Goal: Contribute content: Add original content to the website for others to see

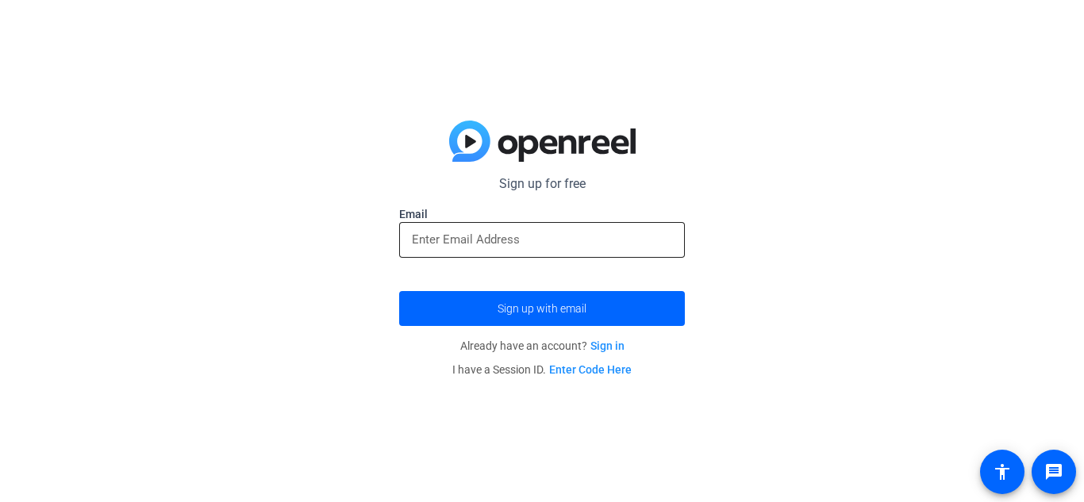
click at [524, 236] on input "email" at bounding box center [542, 239] width 260 height 19
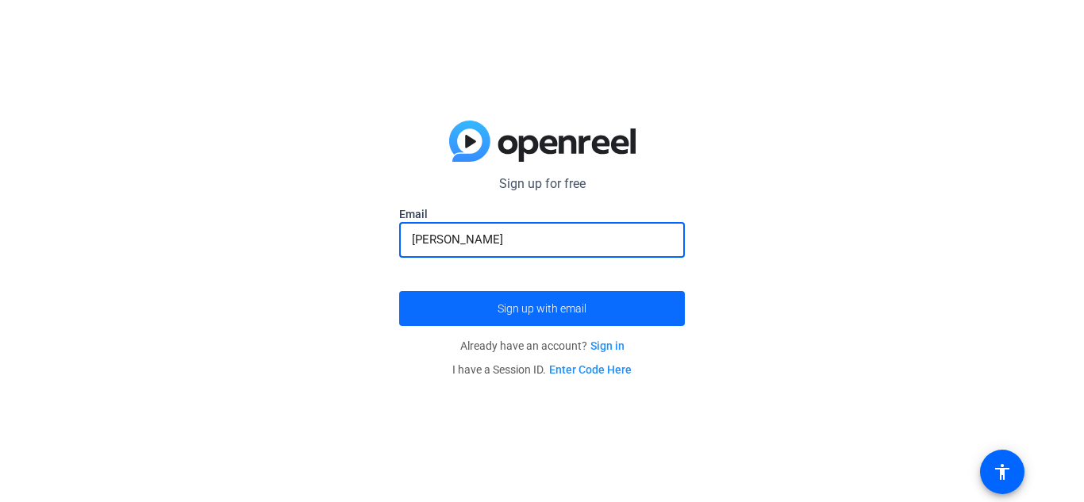
click at [589, 318] on span "submit" at bounding box center [542, 309] width 286 height 38
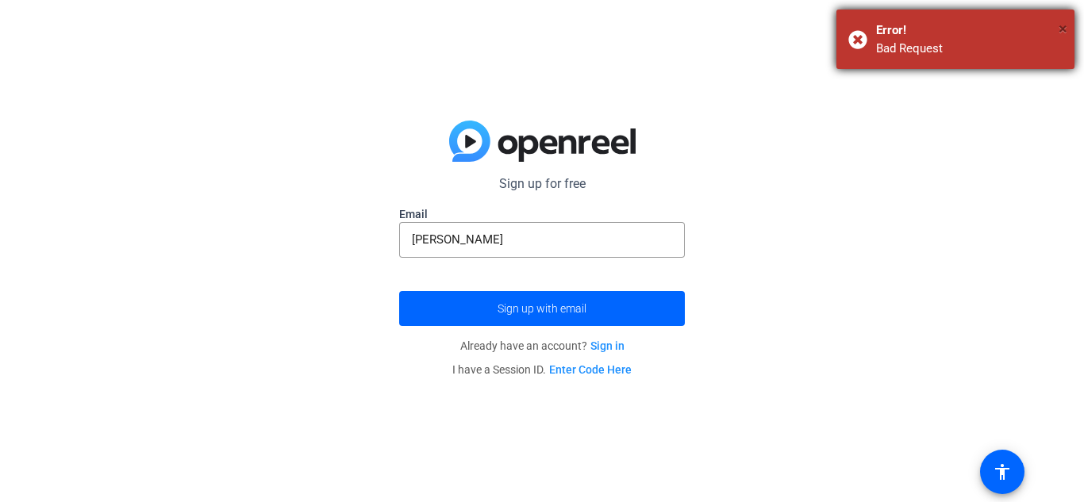
click at [1062, 29] on span "×" at bounding box center [1063, 28] width 9 height 19
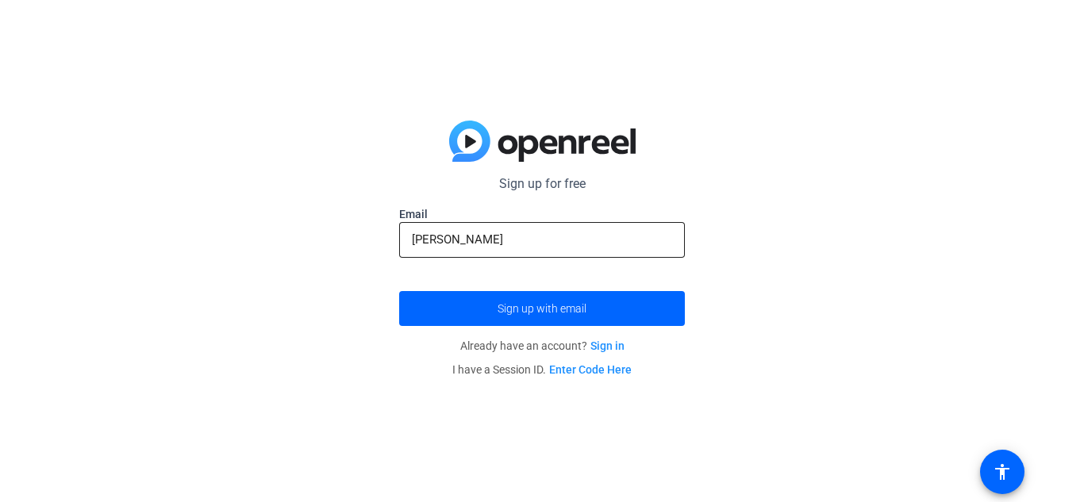
click at [661, 252] on div "[PERSON_NAME]" at bounding box center [542, 240] width 260 height 36
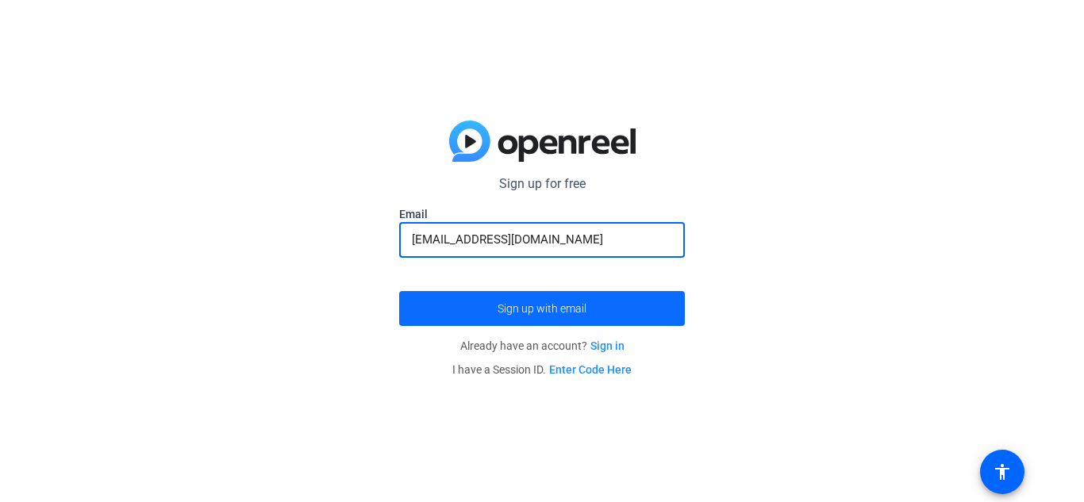
type input "[EMAIL_ADDRESS][DOMAIN_NAME]"
click at [657, 310] on span "submit" at bounding box center [542, 309] width 286 height 38
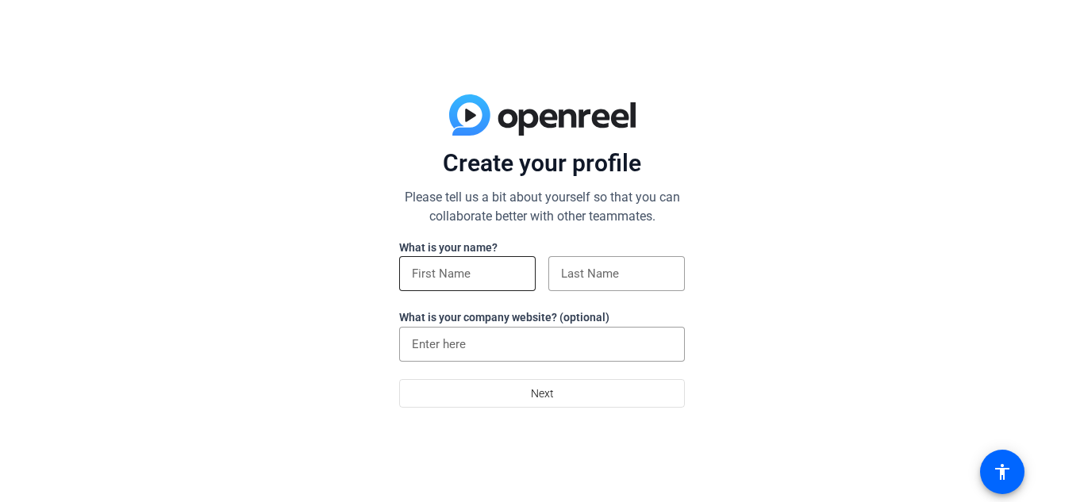
click at [486, 281] on input at bounding box center [467, 273] width 111 height 19
type input "Salma"
click at [606, 264] on input at bounding box center [616, 273] width 111 height 19
type input ";"
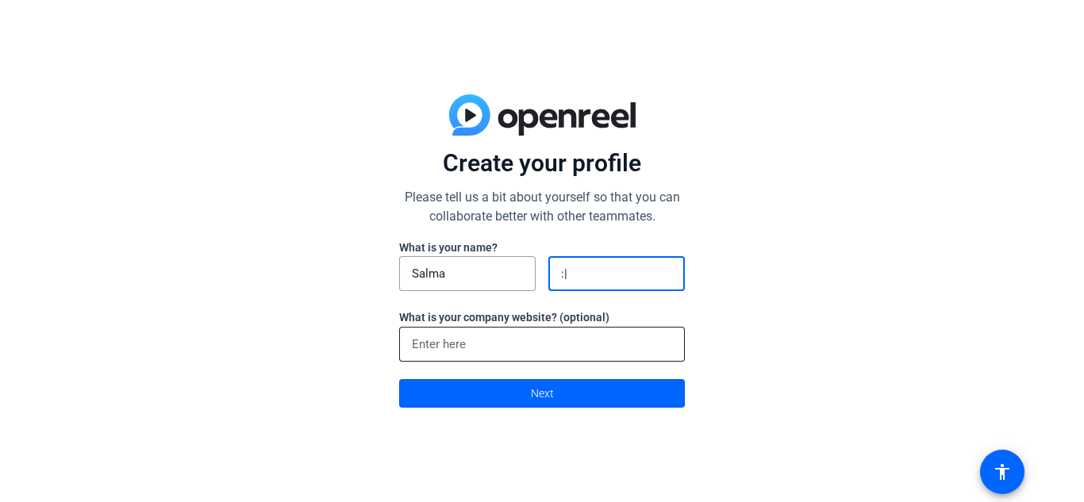
type input ":|"
click at [576, 337] on input at bounding box center [542, 344] width 260 height 19
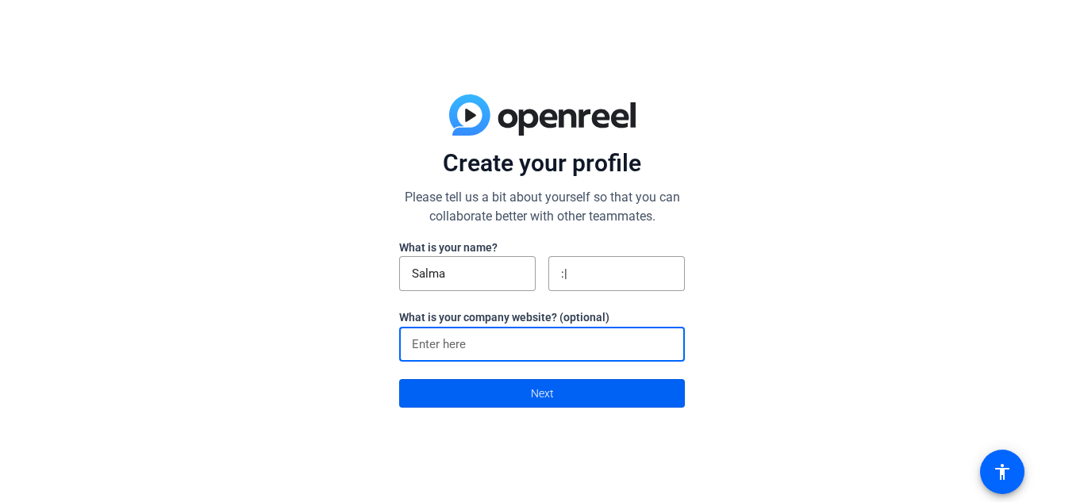
click at [556, 398] on span at bounding box center [542, 394] width 284 height 38
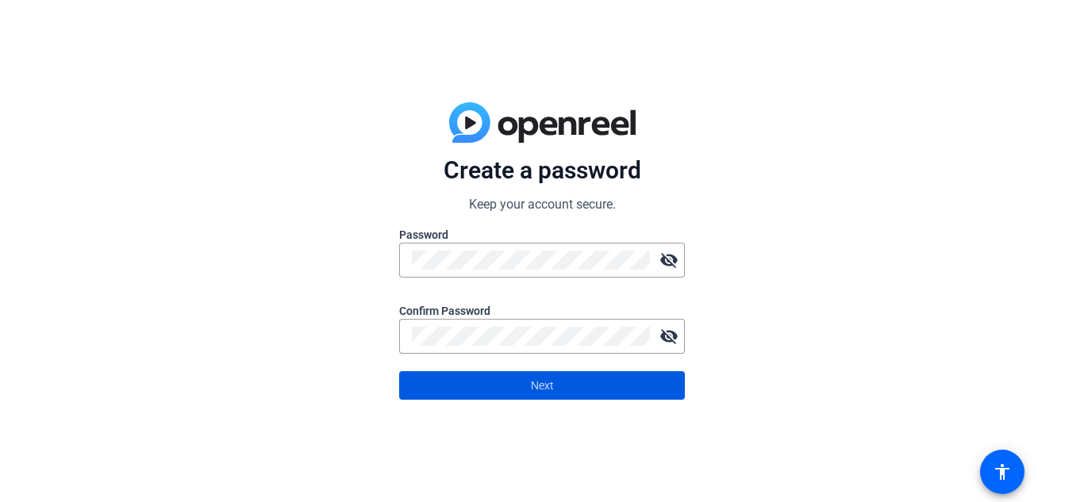
click at [617, 394] on span at bounding box center [542, 386] width 284 height 38
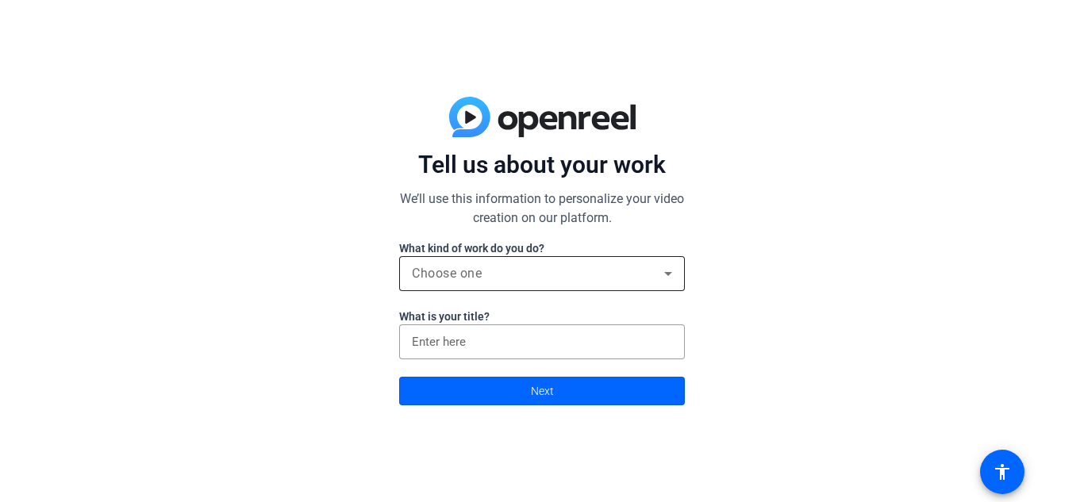
click at [521, 281] on div "Choose one" at bounding box center [538, 273] width 252 height 19
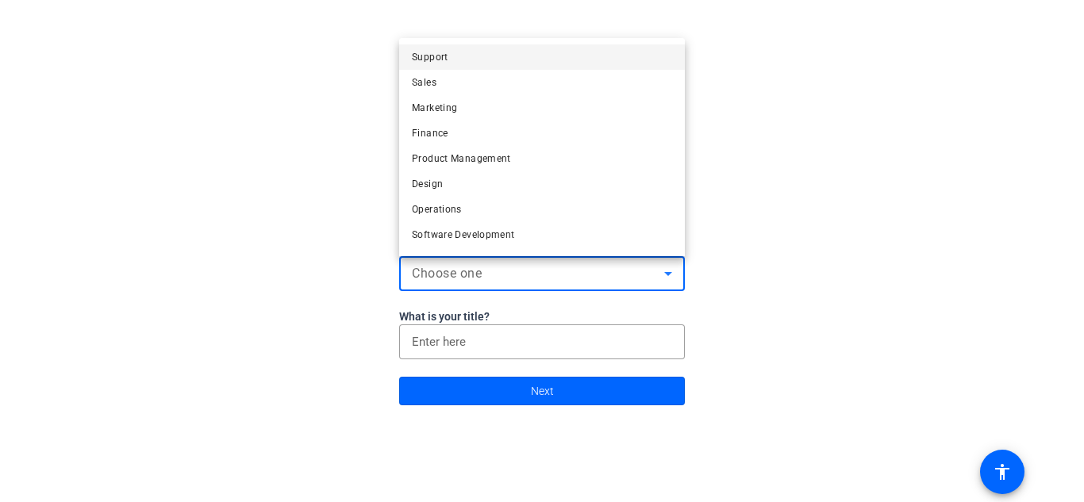
click at [514, 334] on div at bounding box center [542, 251] width 1084 height 502
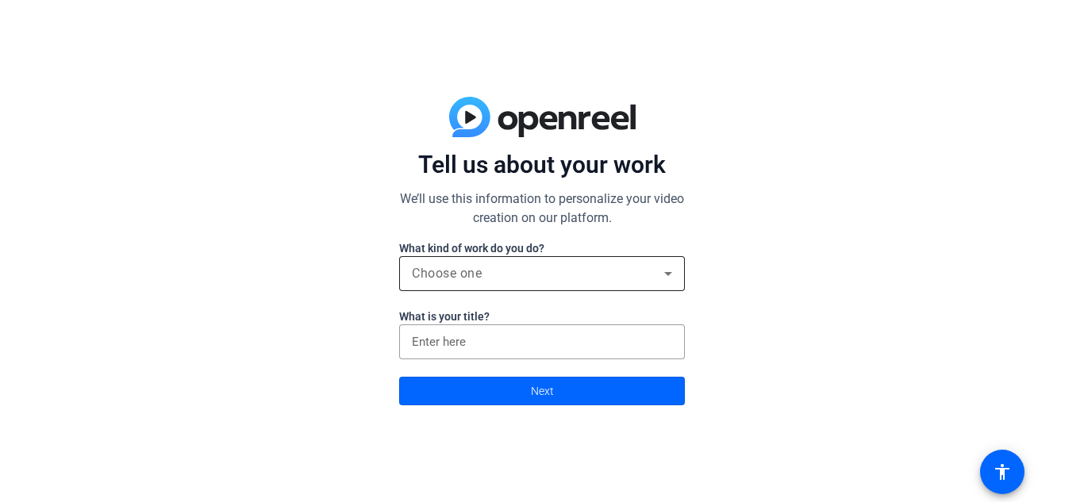
click at [536, 285] on div "Choose one" at bounding box center [542, 273] width 260 height 35
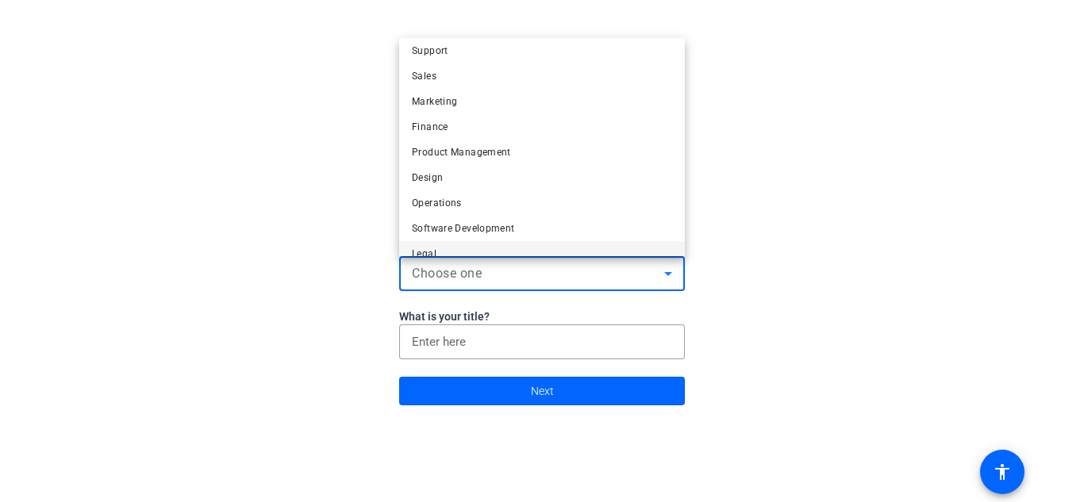
scroll to position [42, 0]
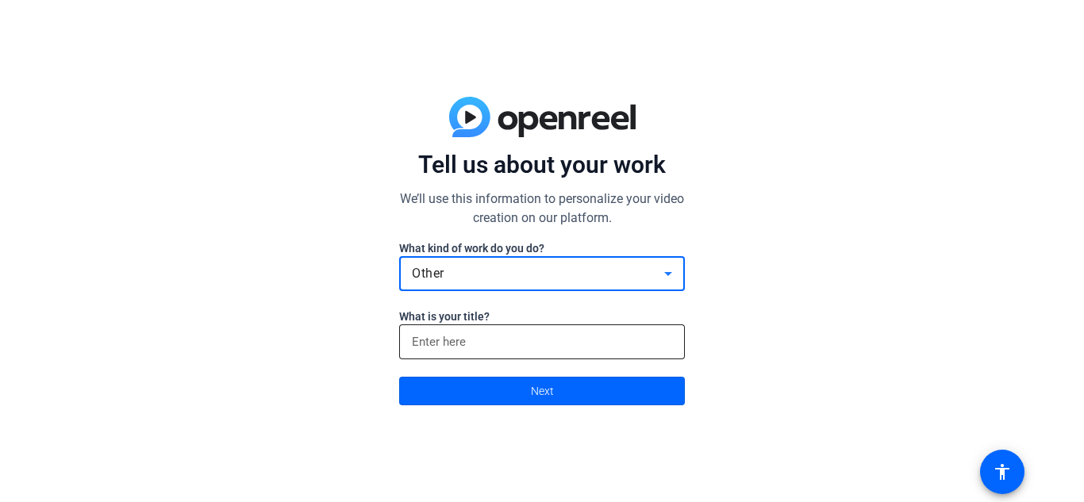
click at [520, 354] on div at bounding box center [542, 342] width 260 height 35
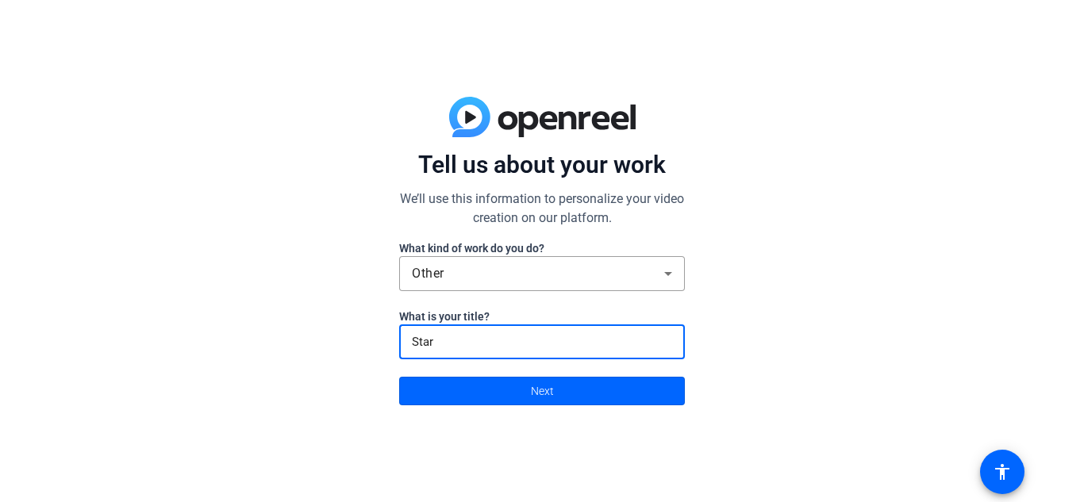
type input "Stars"
click at [539, 394] on span "Next" at bounding box center [542, 391] width 23 height 30
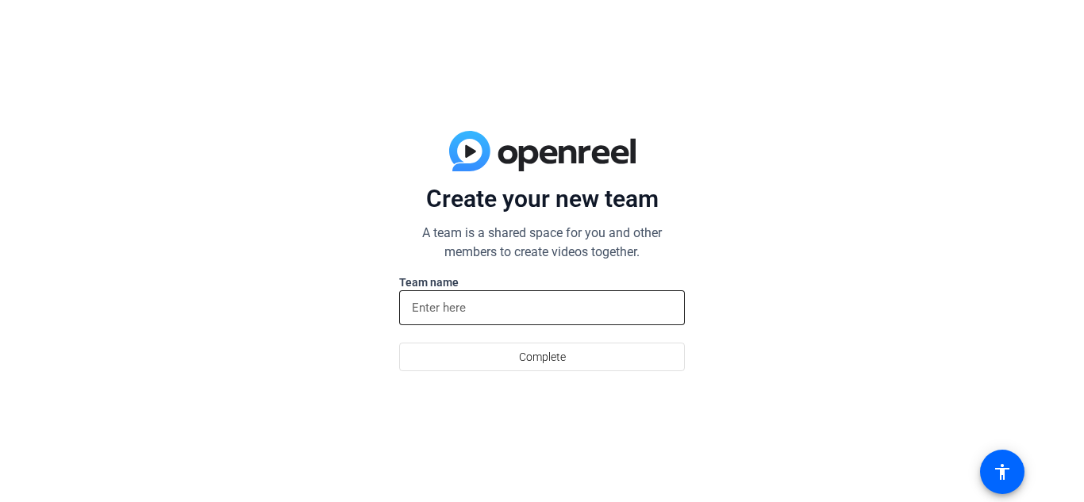
click at [513, 318] on div at bounding box center [542, 307] width 260 height 35
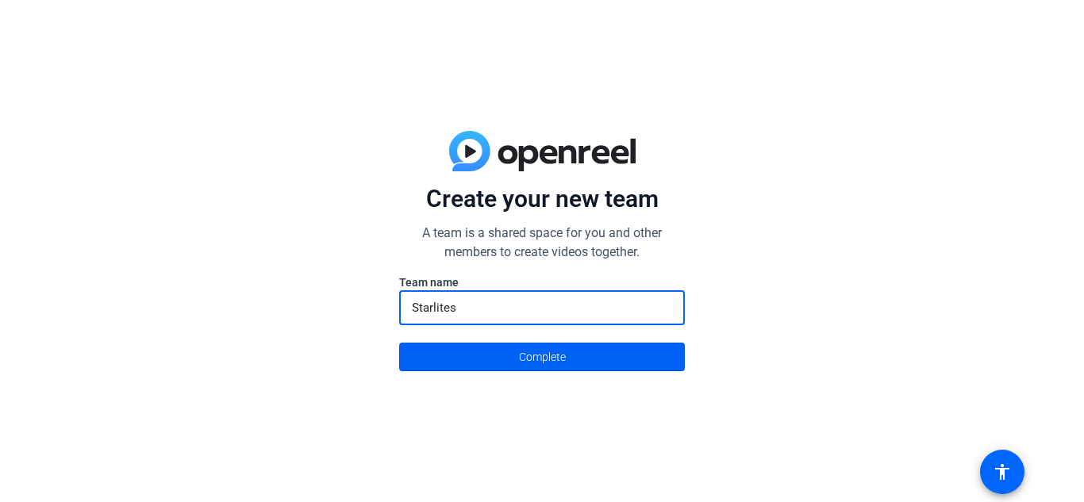
type input "Starlites"
click at [485, 340] on span at bounding box center [542, 357] width 284 height 38
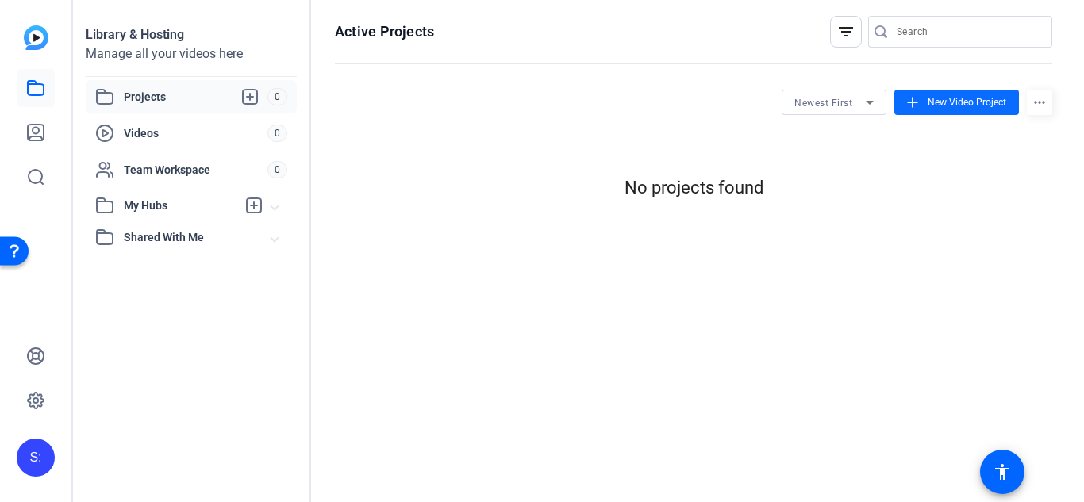
click at [968, 107] on span "New Video Project" at bounding box center [967, 102] width 79 height 14
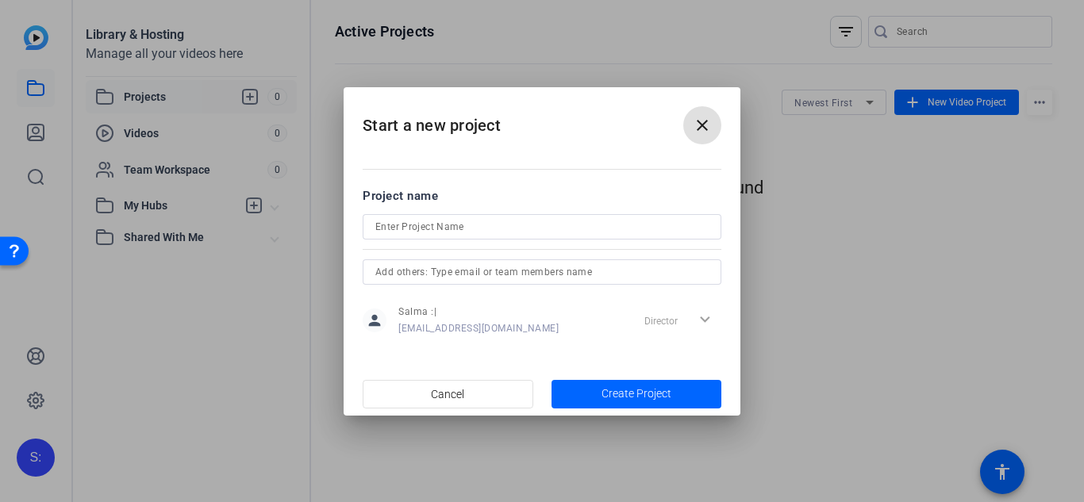
click at [549, 233] on input at bounding box center [541, 226] width 333 height 19
type input "S"
type input "goofing aorund"
click at [512, 273] on input "text" at bounding box center [541, 272] width 333 height 19
click at [595, 387] on span "button" at bounding box center [637, 394] width 171 height 38
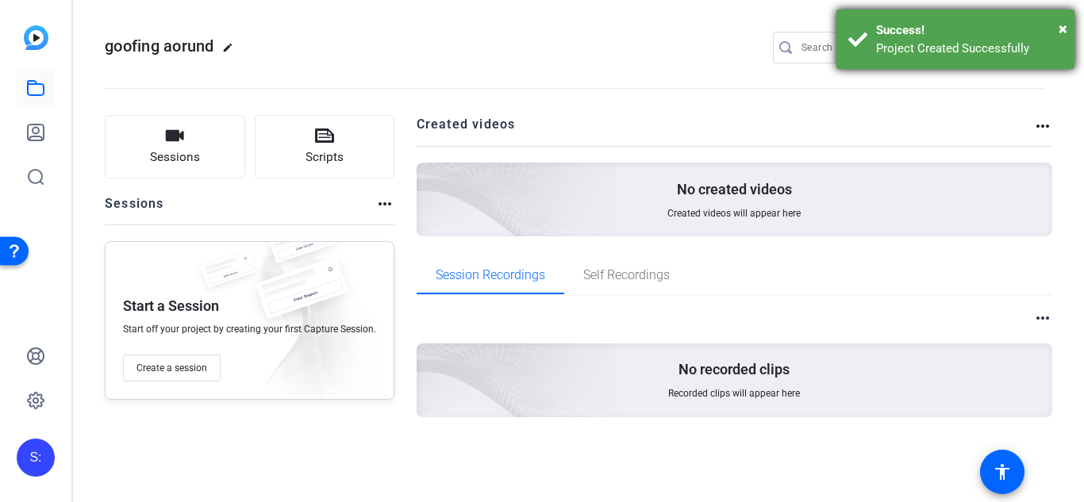
click at [968, 47] on div "Project Created Successfully" at bounding box center [969, 49] width 187 height 18
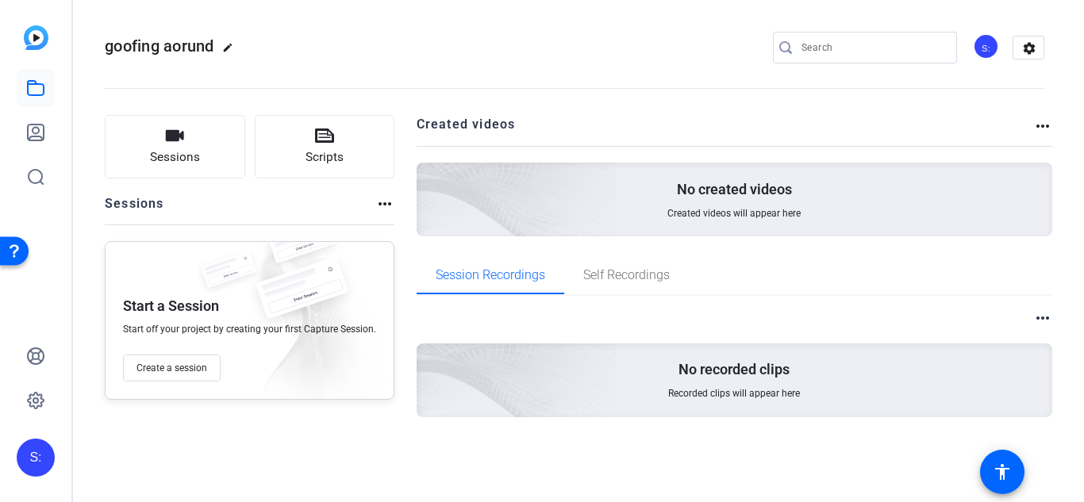
click at [583, 223] on img at bounding box center [428, 178] width 379 height 344
click at [656, 231] on div "No created videos Created videos will appear here" at bounding box center [735, 200] width 637 height 74
click at [179, 367] on span "Create a session" at bounding box center [172, 368] width 71 height 13
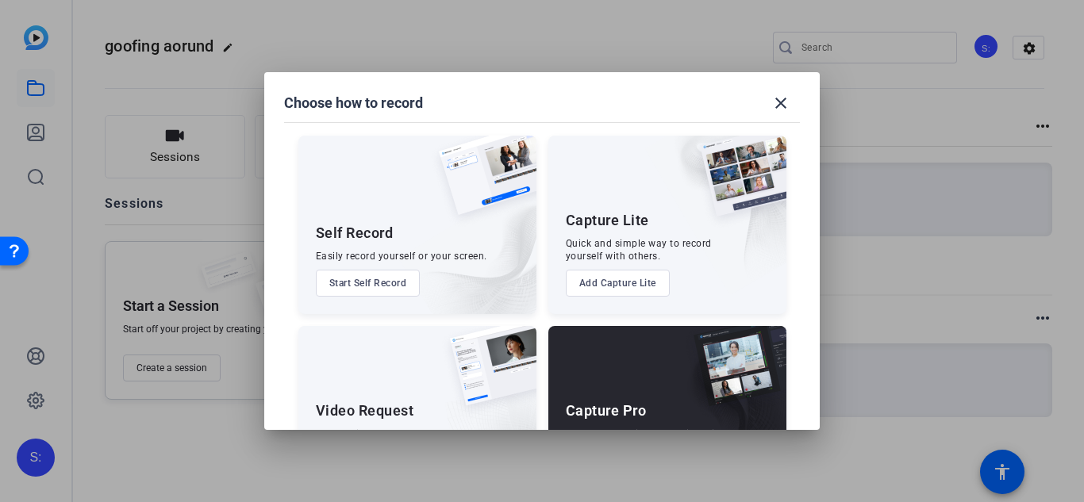
scroll to position [90, 0]
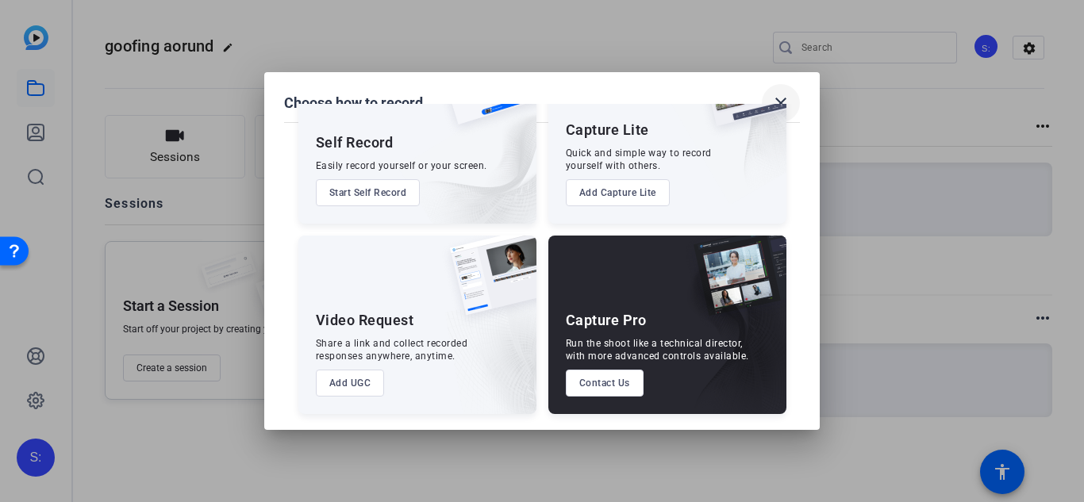
click at [788, 90] on span at bounding box center [781, 103] width 38 height 38
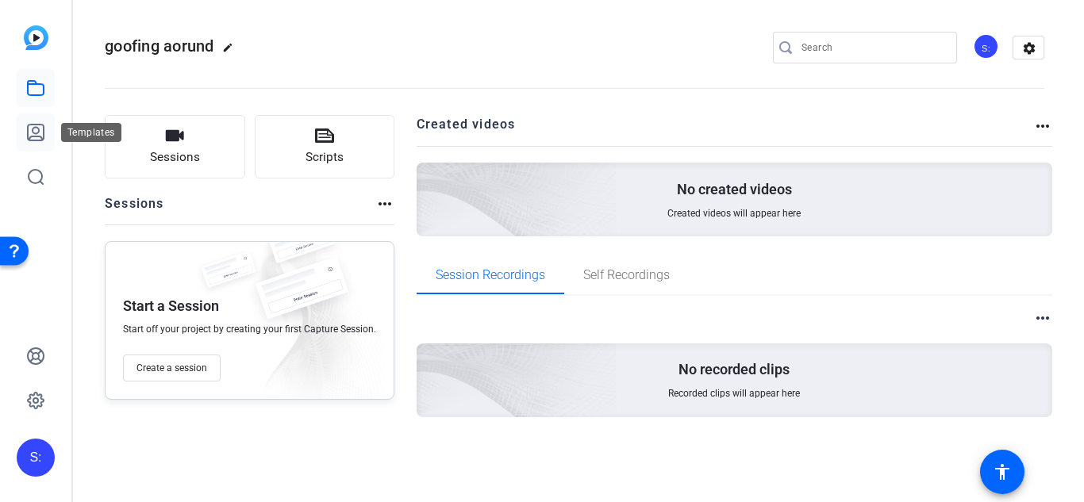
click at [39, 125] on icon at bounding box center [36, 133] width 16 height 16
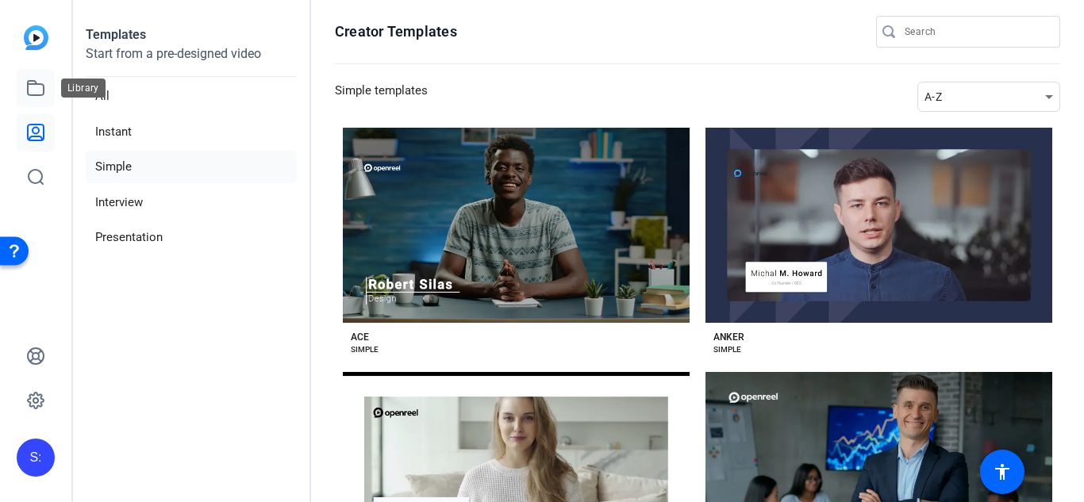
click at [34, 98] on link at bounding box center [36, 88] width 38 height 38
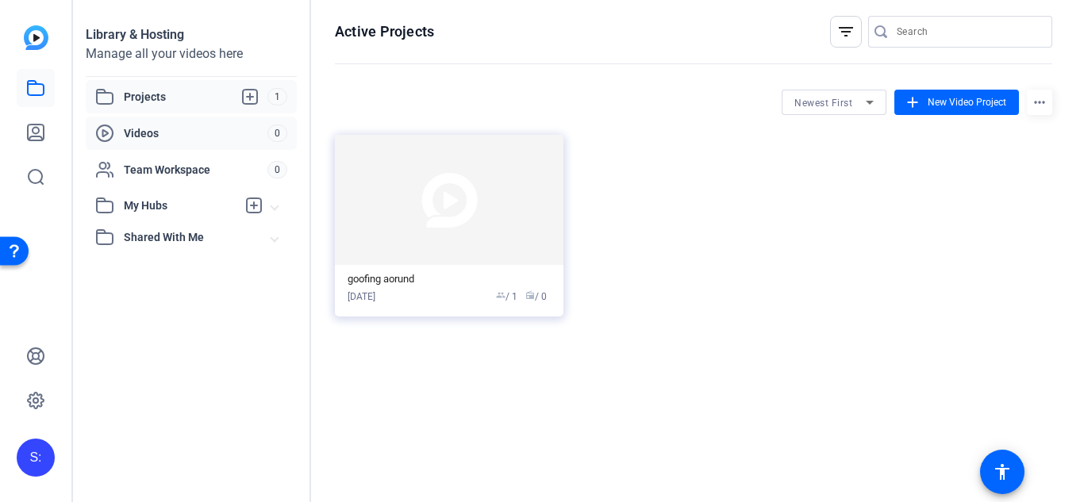
click at [173, 129] on span "Videos" at bounding box center [196, 133] width 144 height 16
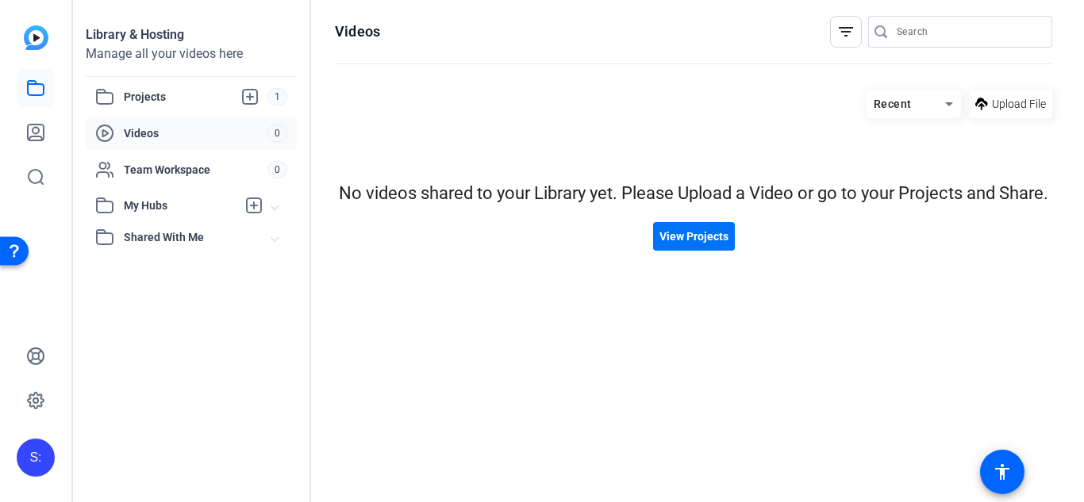
click at [714, 244] on span "View Projects" at bounding box center [694, 237] width 69 height 17
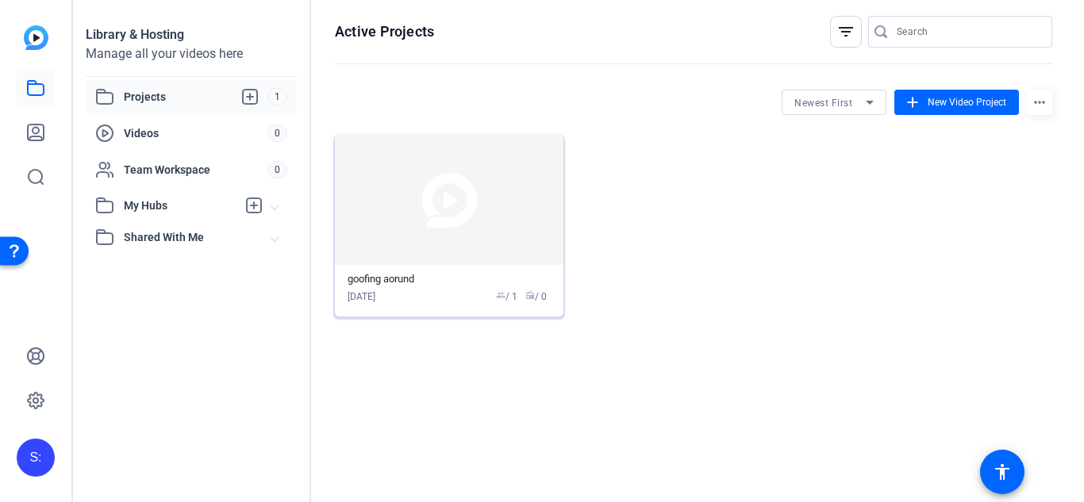
click at [516, 206] on img at bounding box center [449, 200] width 229 height 130
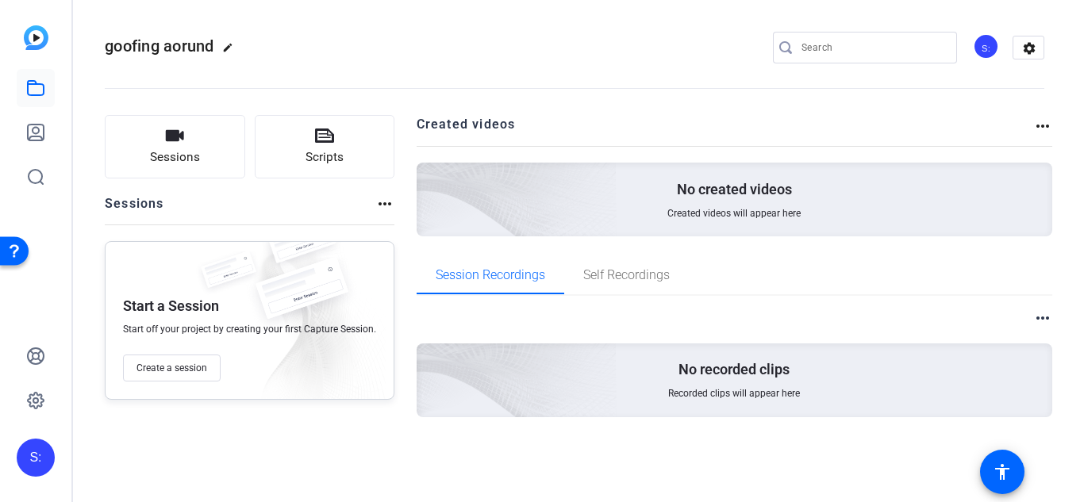
click at [464, 184] on img at bounding box center [428, 178] width 379 height 344
click at [166, 375] on button "Create a session" at bounding box center [172, 368] width 98 height 27
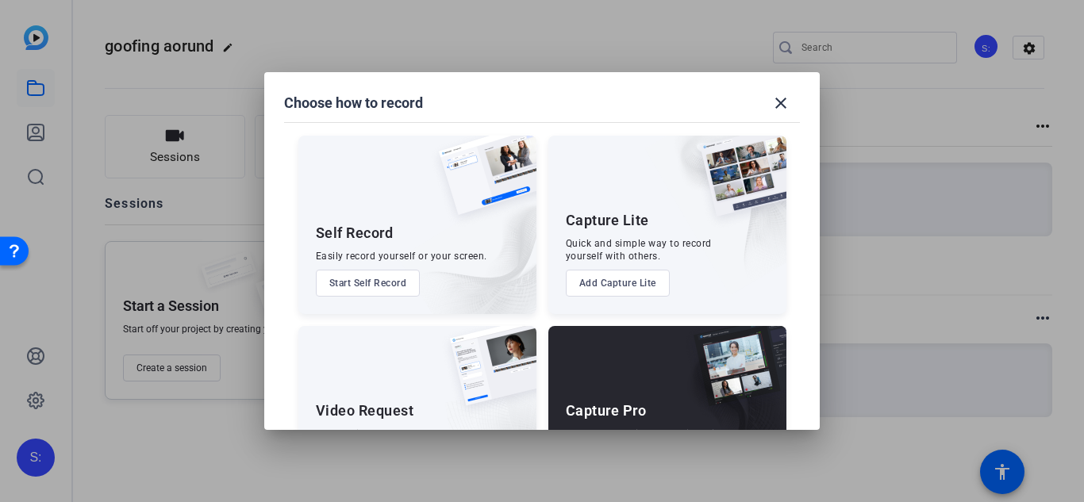
click at [391, 275] on button "Start Self Record" at bounding box center [368, 283] width 105 height 27
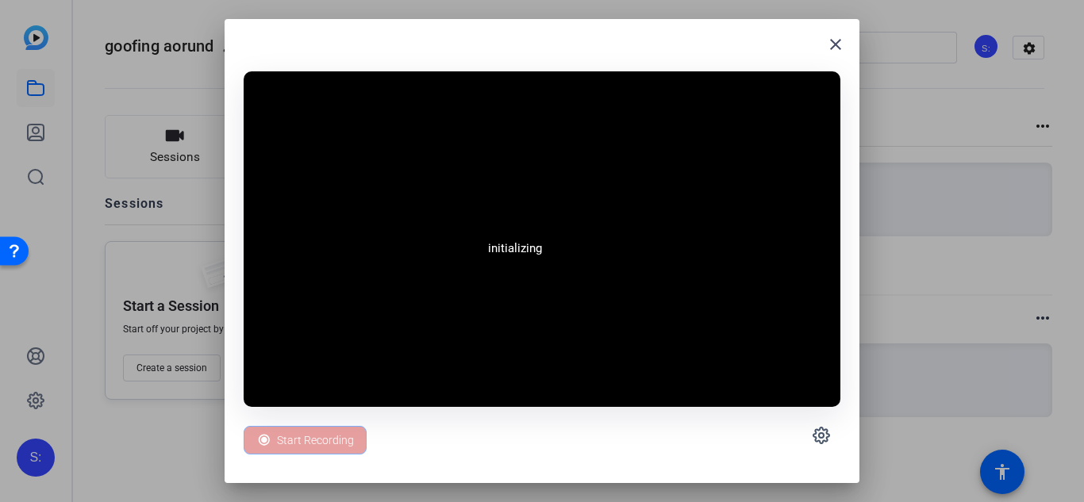
click at [287, 444] on div "Start Recording" at bounding box center [305, 440] width 123 height 29
click at [327, 433] on span "Start Recording" at bounding box center [315, 440] width 77 height 30
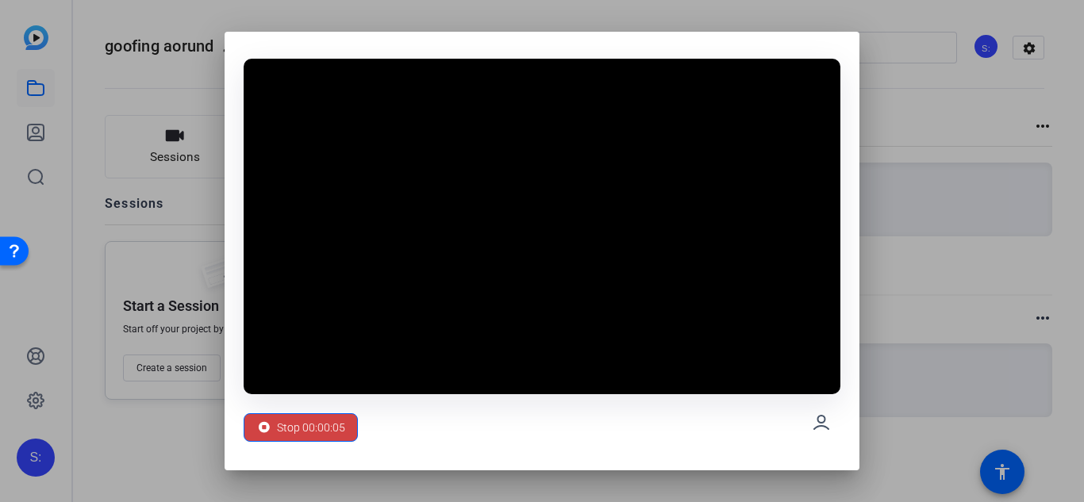
click at [327, 433] on span "Stop 00:00:05" at bounding box center [311, 428] width 68 height 30
